Goal: Task Accomplishment & Management: Manage account settings

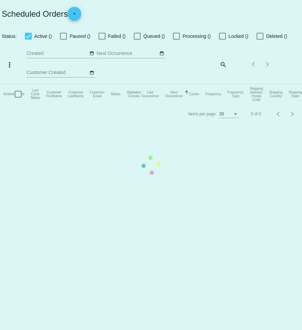
checkbox input "true"
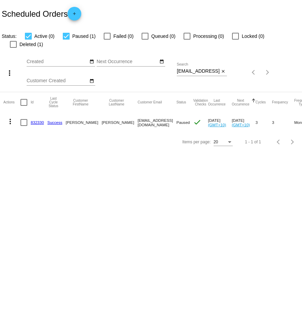
click at [224, 69] on mat-icon "close" at bounding box center [223, 71] width 5 height 5
click at [161, 59] on mat-icon "date_range" at bounding box center [161, 61] width 5 height 5
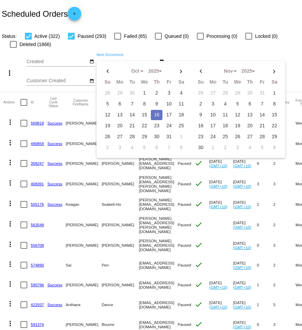
click at [155, 113] on td "16" at bounding box center [157, 115] width 12 height 10
click at [169, 113] on td "17" at bounding box center [169, 115] width 12 height 10
type input "10/16/2025 - 10/17/2025"
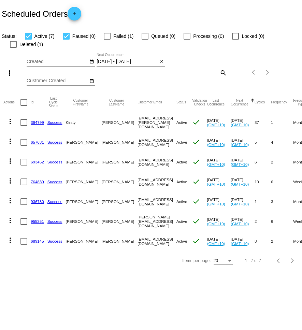
click at [162, 59] on mat-icon "close" at bounding box center [161, 61] width 5 height 5
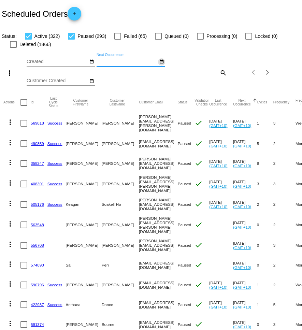
click at [160, 61] on mat-icon "date_range" at bounding box center [161, 61] width 5 height 5
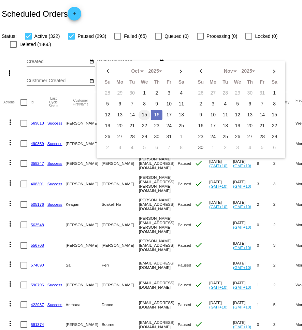
click at [146, 115] on td "15" at bounding box center [145, 115] width 12 height 10
click at [154, 115] on td "16" at bounding box center [157, 115] width 12 height 10
type input "10/15/2025 - 10/16/2025"
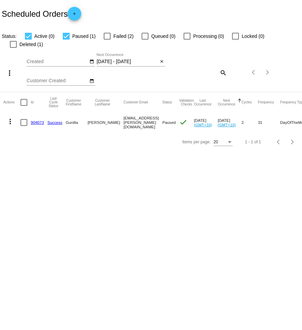
click at [105, 37] on div at bounding box center [107, 36] width 7 height 7
click at [107, 40] on input "Failed (2)" at bounding box center [107, 40] width 0 height 0
checkbox input "true"
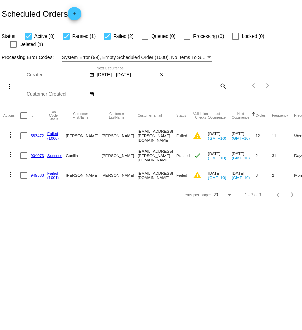
click at [12, 131] on mat-icon "more_vert" at bounding box center [10, 135] width 8 height 8
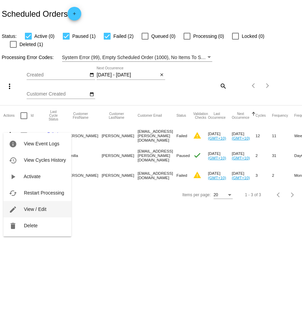
click at [46, 213] on button "edit View / Edit" at bounding box center [37, 209] width 68 height 16
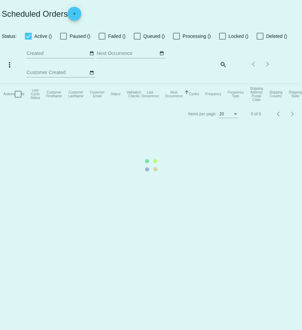
checkbox input "true"
type input "[DATE] - [DATE]"
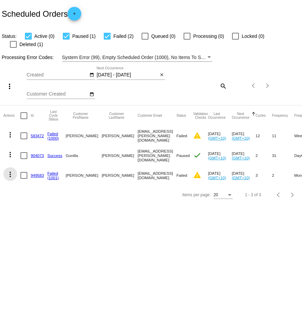
click at [9, 170] on mat-icon "more_vert" at bounding box center [10, 174] width 8 height 8
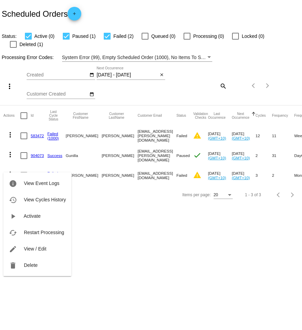
click at [45, 252] on button "edit View / Edit" at bounding box center [37, 249] width 68 height 16
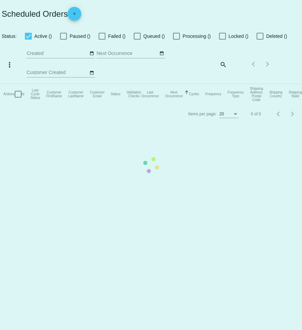
checkbox input "true"
type input "[DATE] - [DATE]"
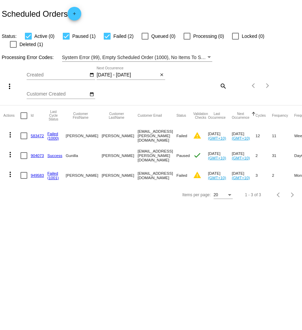
click at [222, 81] on mat-icon "search" at bounding box center [223, 86] width 8 height 11
click at [219, 82] on input "Search" at bounding box center [202, 84] width 50 height 5
paste input "tandavidson@hotmail.co.uk"
type input "tandavidson@hotmail.co.uk"
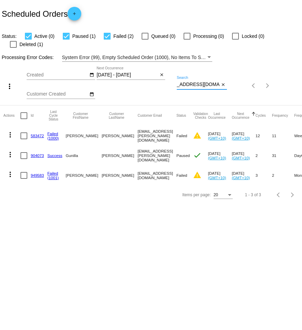
click at [160, 68] on app-dashboard-scheduled-orders "Scheduled Orders add Status: Active (0) Paused (1) Failed (2) Queued (0) Proces…" at bounding box center [151, 102] width 302 height 204
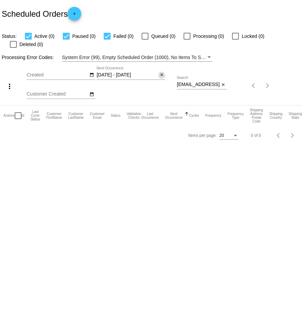
click at [158, 72] on button "close" at bounding box center [161, 75] width 7 height 7
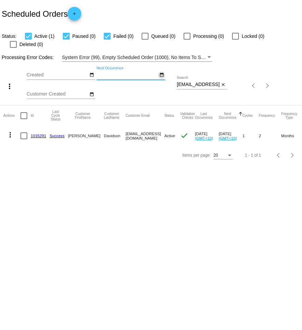
click at [159, 72] on mat-icon "date_range" at bounding box center [161, 74] width 5 height 5
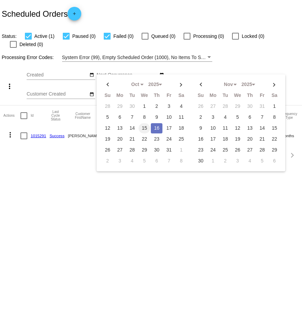
click at [143, 123] on td "15" at bounding box center [145, 128] width 12 height 10
click at [153, 123] on td "16" at bounding box center [157, 128] width 12 height 10
type input "10/15/2025 - 10/16/2025"
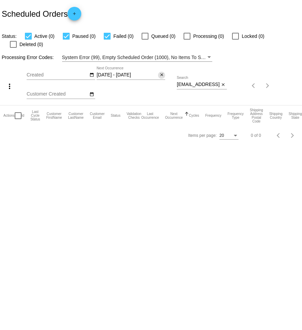
click at [164, 72] on button "close" at bounding box center [161, 75] width 7 height 7
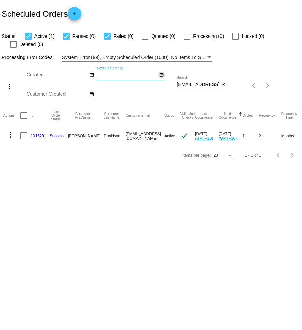
click at [161, 72] on mat-icon "date_range" at bounding box center [161, 74] width 5 height 5
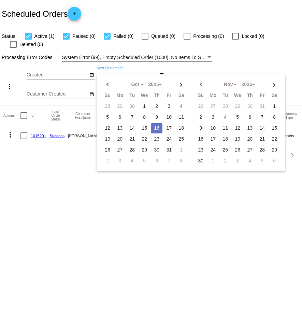
click at [157, 123] on td "16" at bounding box center [157, 128] width 12 height 10
type input "10/16/2025 - 10/16/2025"
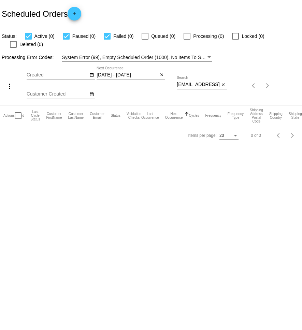
click at [162, 72] on mat-icon "close" at bounding box center [161, 74] width 5 height 5
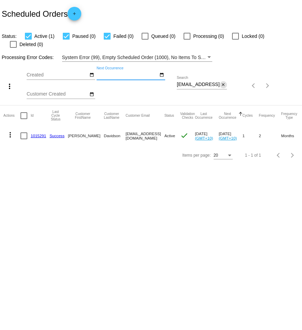
click at [224, 82] on mat-icon "close" at bounding box center [223, 84] width 5 height 5
click at [162, 72] on mat-icon "date_range" at bounding box center [161, 74] width 5 height 5
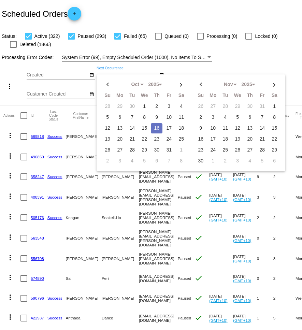
click at [152, 126] on td "16" at bounding box center [157, 128] width 12 height 10
click at [169, 126] on td "17" at bounding box center [169, 128] width 12 height 10
type input "10/16/2025 - 10/17/2025"
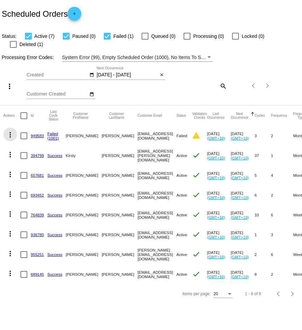
click at [6, 131] on mat-icon "more_vert" at bounding box center [10, 135] width 8 height 8
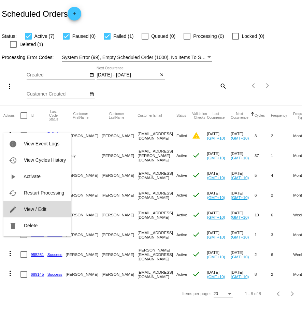
click at [49, 212] on button "edit View / Edit" at bounding box center [37, 209] width 68 height 16
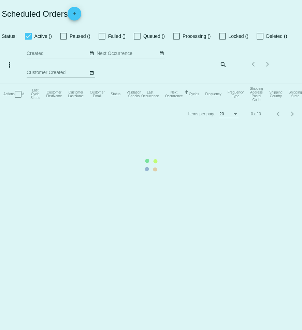
checkbox input "true"
type input "10/16/2025 - 10/18/2025"
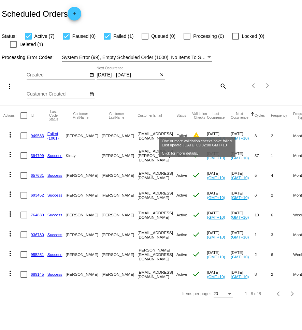
click at [198, 131] on mat-icon "warning" at bounding box center [196, 135] width 8 height 8
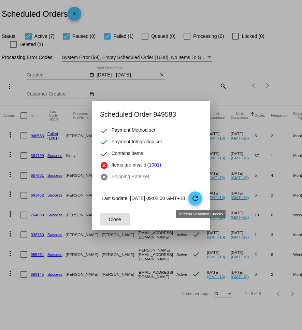
click at [199, 199] on mat-icon "refresh" at bounding box center [195, 198] width 8 height 8
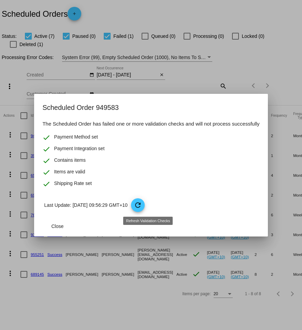
click at [142, 207] on mat-icon "refresh" at bounding box center [138, 205] width 8 height 8
click at [55, 227] on span "Close" at bounding box center [58, 226] width 12 height 5
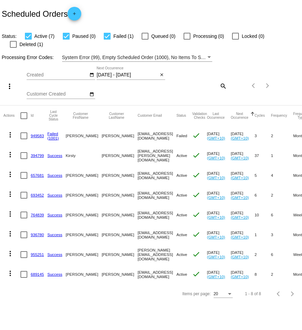
click at [10, 131] on mat-icon "more_vert" at bounding box center [10, 135] width 8 height 8
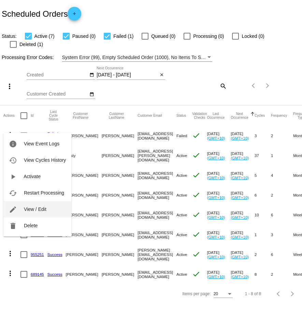
click at [41, 209] on span "View / Edit" at bounding box center [35, 209] width 23 height 5
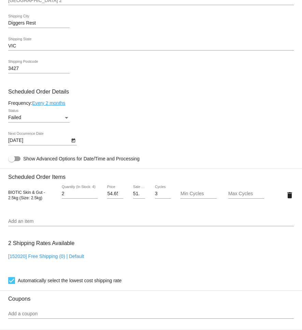
scroll to position [335, 0]
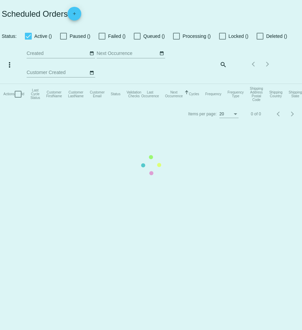
checkbox input "true"
type input "10/16/2025 - 10/18/2025"
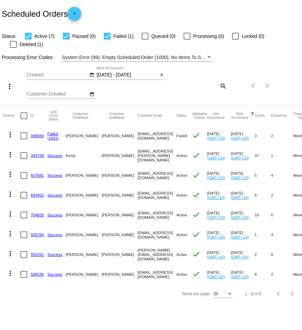
click at [8, 131] on mat-icon "more_vert" at bounding box center [10, 135] width 8 height 8
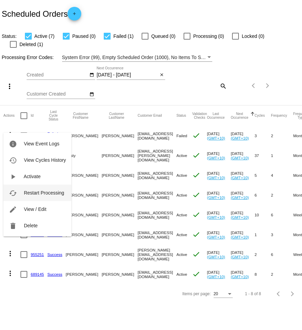
click at [42, 194] on span "Restart Processing" at bounding box center [44, 192] width 40 height 5
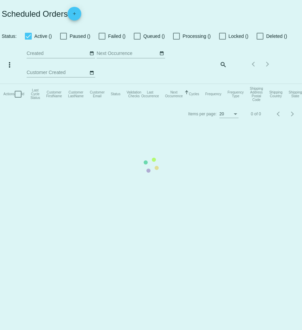
checkbox input "true"
type input "10/16/2025 - 10/18/2025"
